Goal: Information Seeking & Learning: Learn about a topic

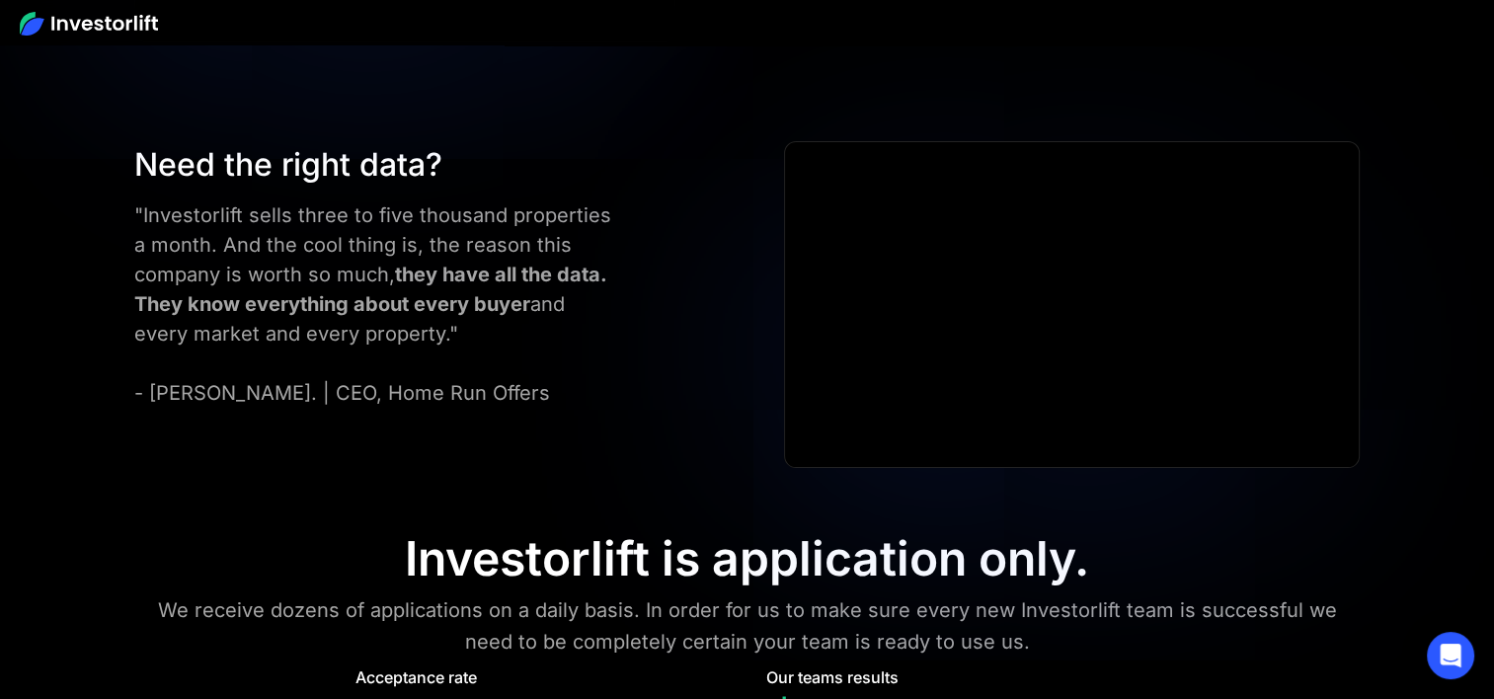
scroll to position [7466, 0]
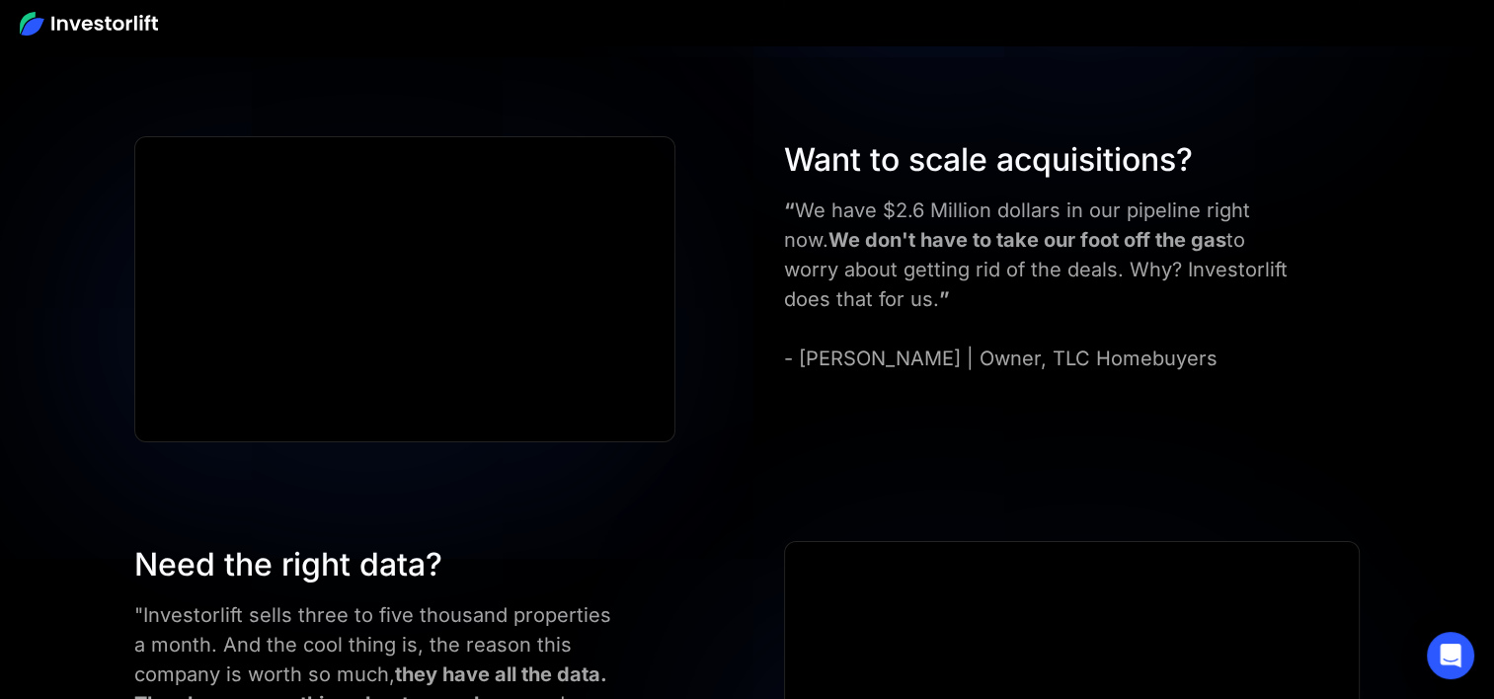
click at [111, 32] on img at bounding box center [89, 24] width 138 height 24
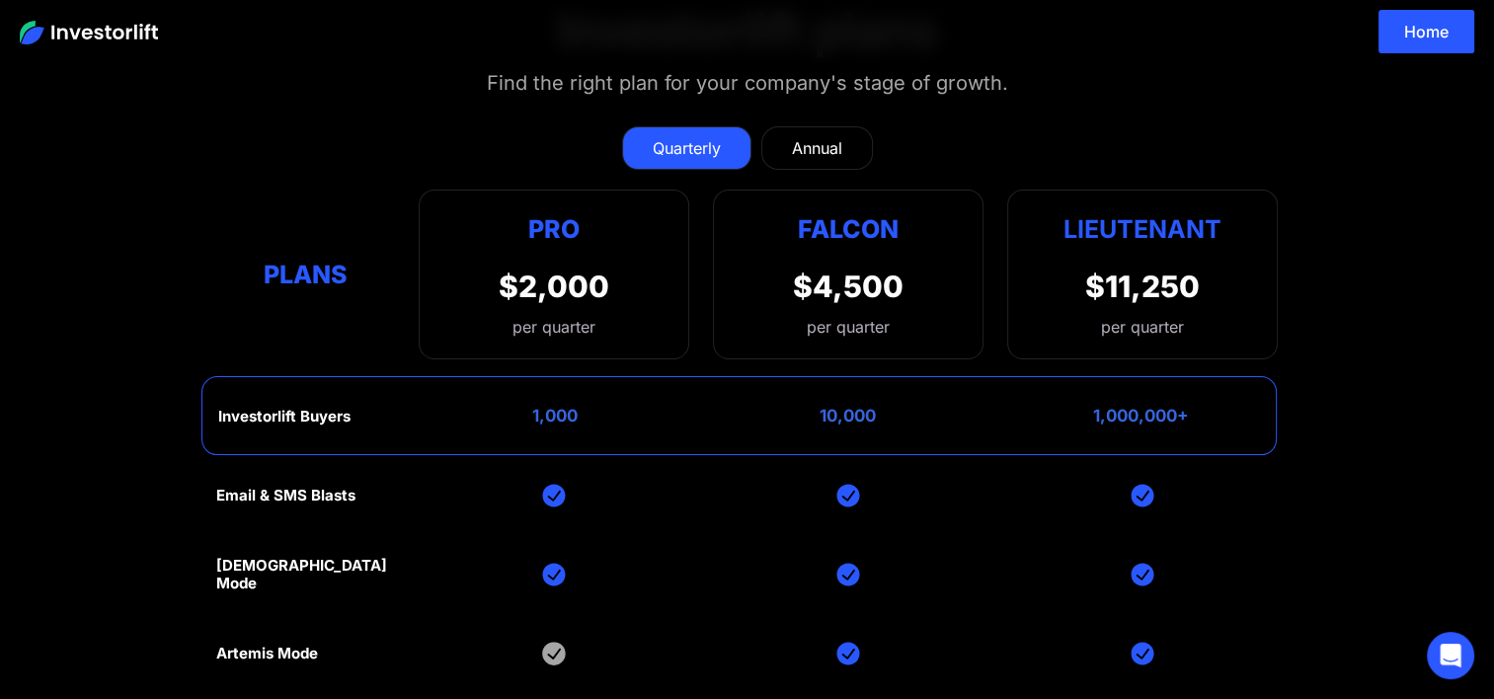
scroll to position [53, 0]
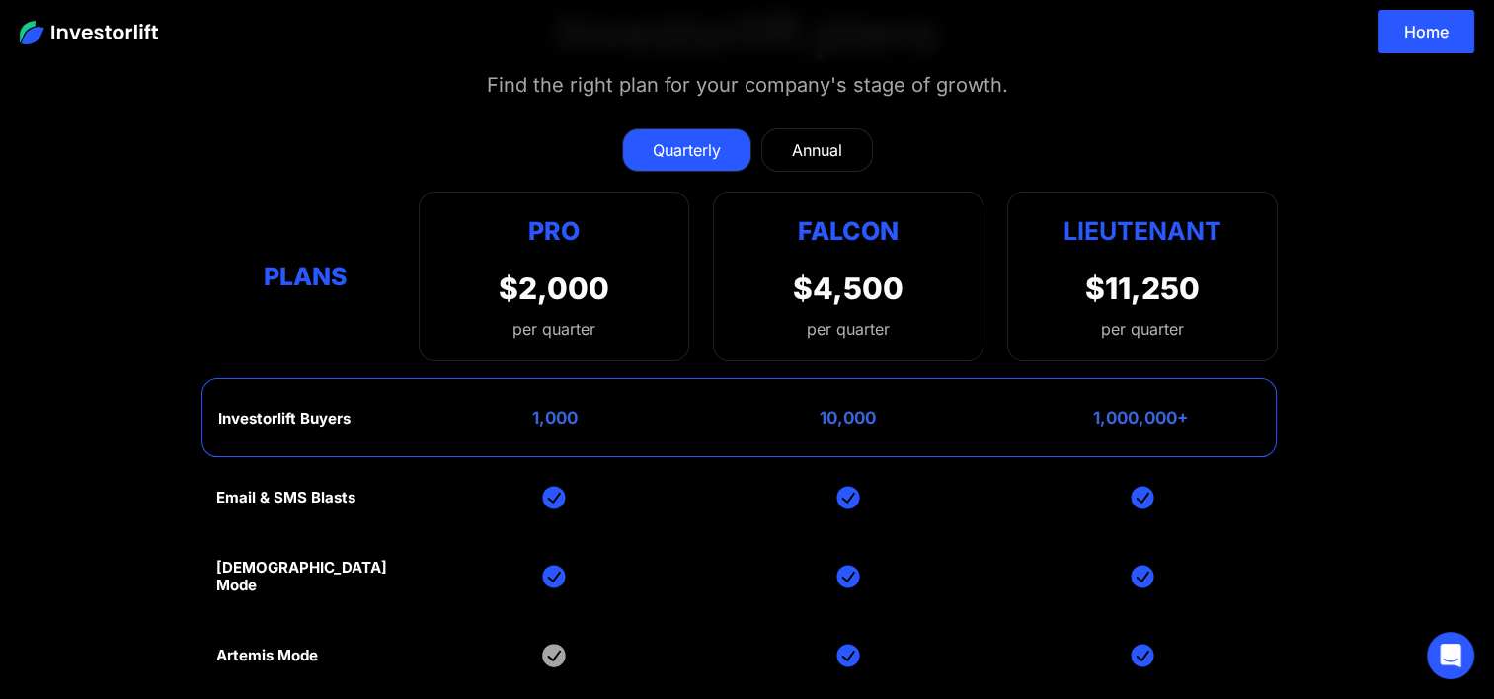
click at [794, 149] on div "Annual" at bounding box center [817, 150] width 50 height 24
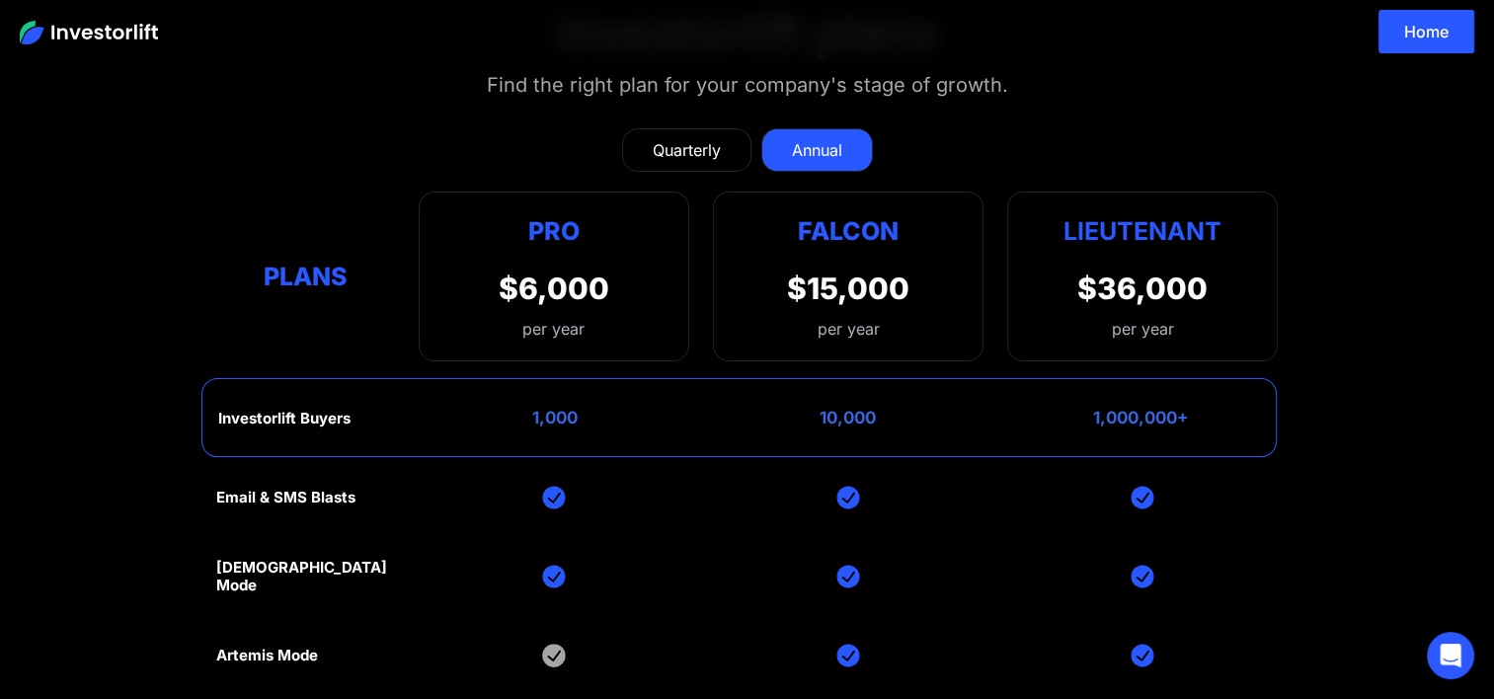
click at [695, 158] on div "Quarterly" at bounding box center [687, 150] width 68 height 24
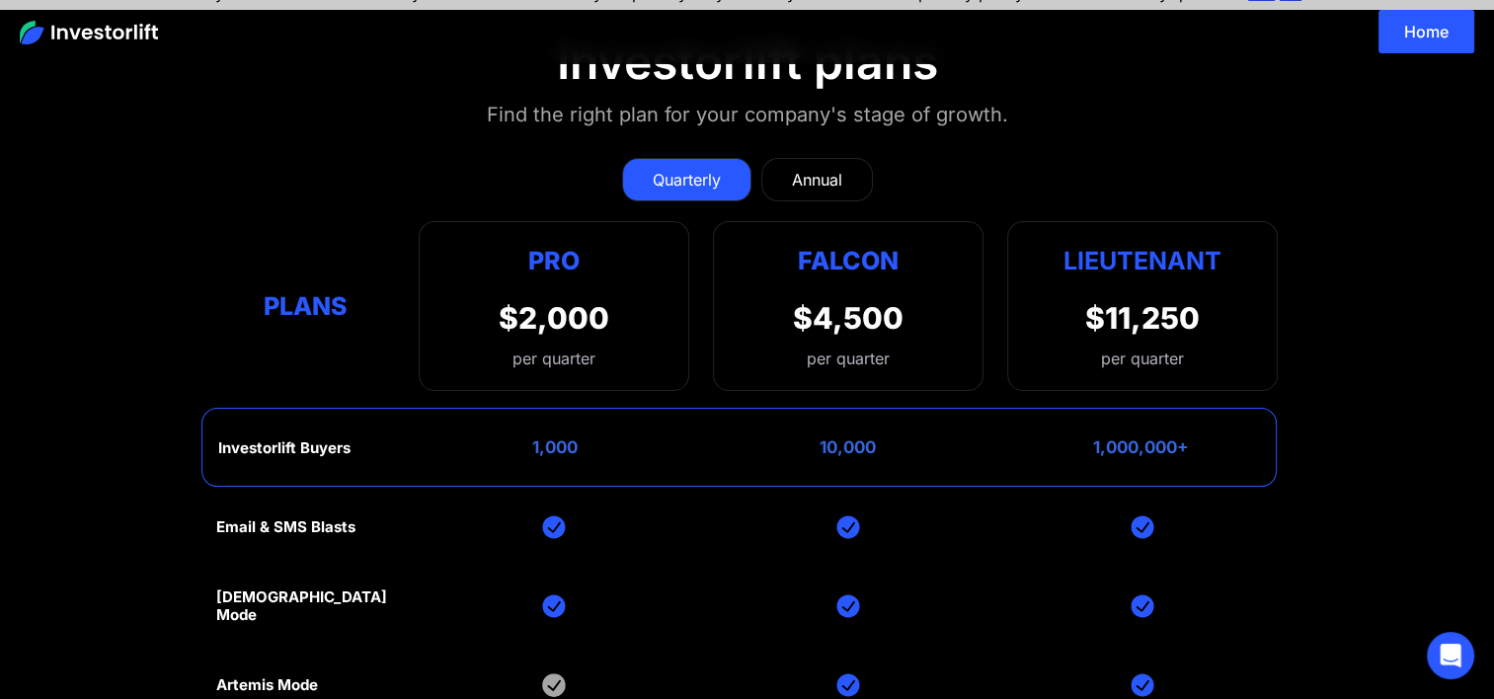
scroll to position [16, 0]
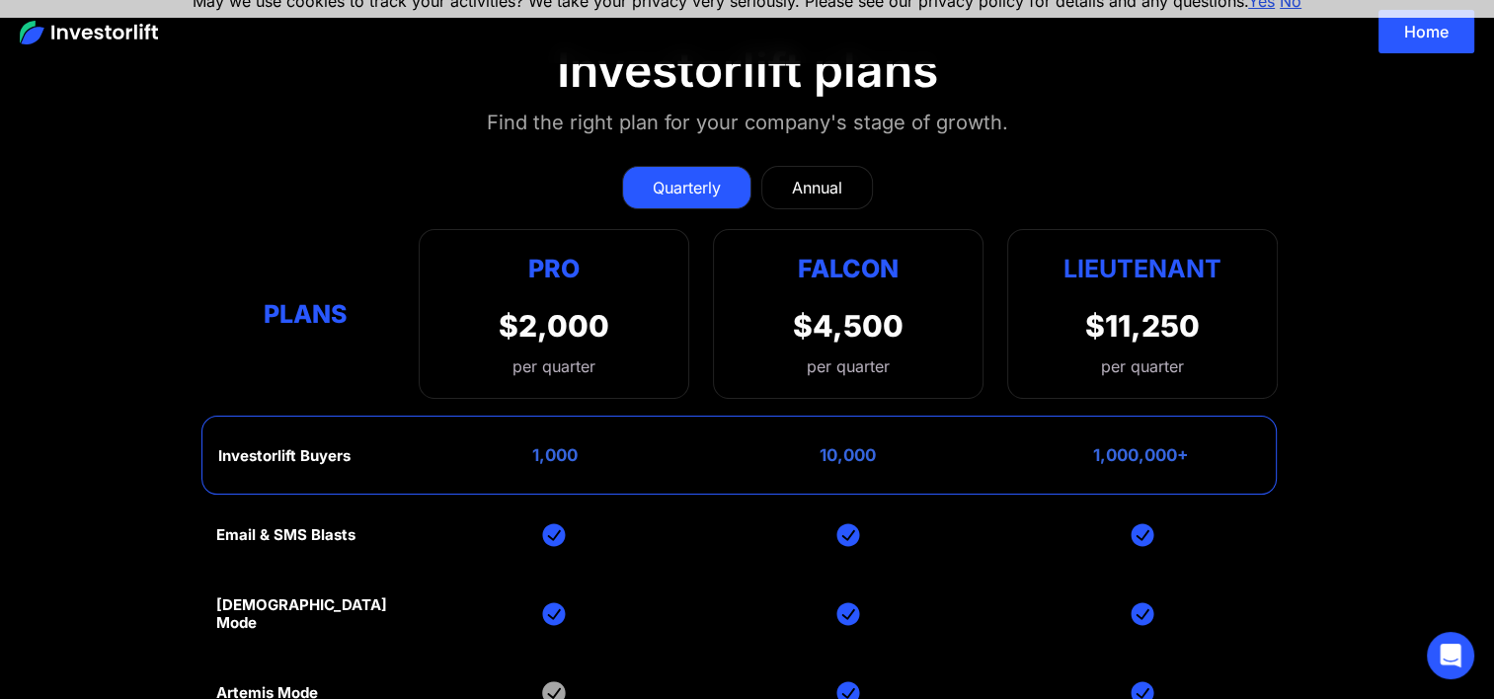
click at [88, 40] on img at bounding box center [89, 33] width 138 height 24
click at [92, 38] on img at bounding box center [89, 33] width 138 height 24
